Goal: Navigation & Orientation: Find specific page/section

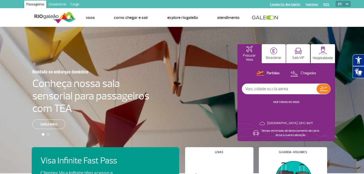
click at [71, 4] on link "Cargo" at bounding box center [74, 5] width 13 height 9
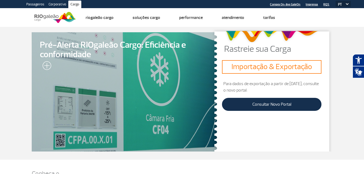
click at [293, 19] on ul "Página inicial Armazenagem e Capatazia Riogaleão Cargo Armazenagem e Capatazia …" at bounding box center [213, 17] width 275 height 18
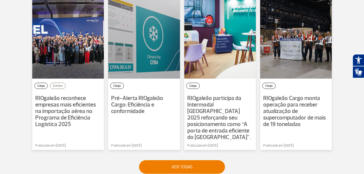
scroll to position [319, 0]
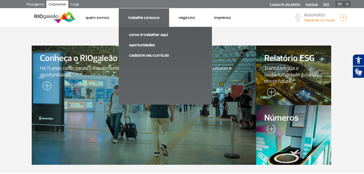
click at [154, 22] on li "Trabalhe Conosco Como é trabalhar aqui Oportunidades Cadastre seu currículo" at bounding box center [144, 17] width 50 height 18
click at [150, 46] on link "Oportunidades" at bounding box center [165, 45] width 73 height 6
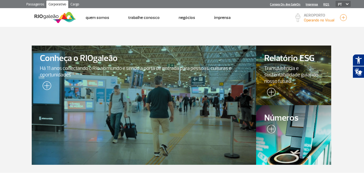
click at [9, 75] on section "Conheça o RIOgaleão Há 11 anos conectando o Rio ao mundo e sendo a porta de ent…" at bounding box center [182, 100] width 364 height 146
